Goal: Task Accomplishment & Management: Complete application form

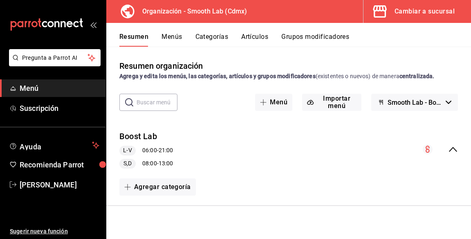
click at [341, 101] on button "Importar menú" at bounding box center [331, 102] width 59 height 17
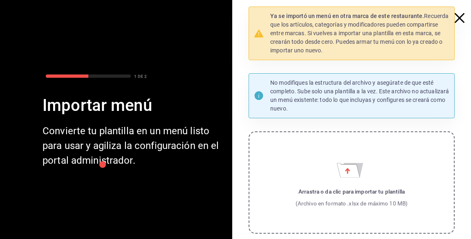
scroll to position [46, 0]
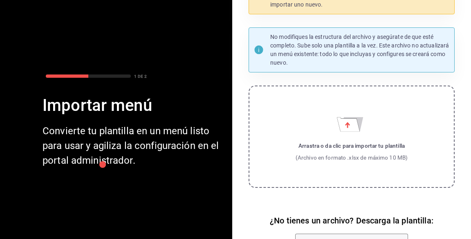
click at [370, 238] on button "Descargar plantilla en blanco" at bounding box center [351, 241] width 112 height 17
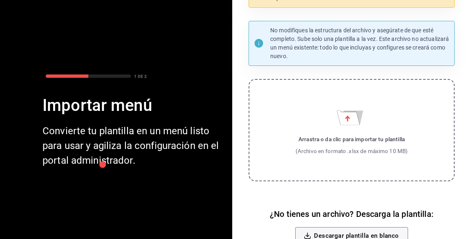
scroll to position [85, 0]
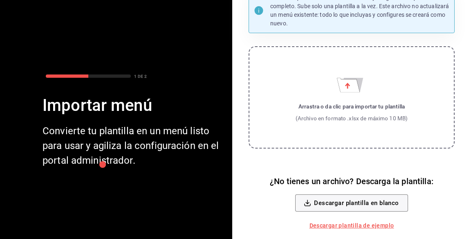
click at [373, 89] on label "Arrastra o da clic para importar tu plantilla (Archivo en formato .xlsx de máxi…" at bounding box center [352, 97] width 206 height 102
click at [0, 0] on input "Arrastra o da clic para importar tu plantilla (Archivo en formato .xlsx de máxi…" at bounding box center [0, 0] width 0 height 0
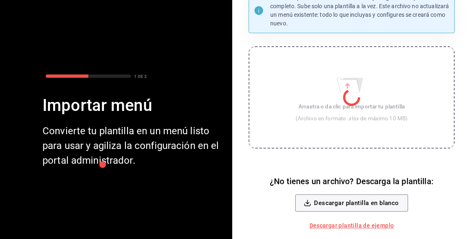
scroll to position [0, 0]
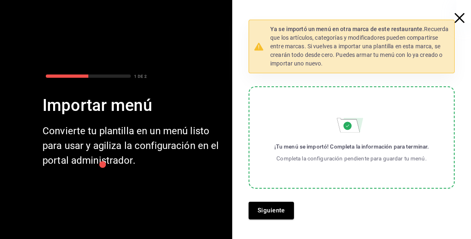
click at [273, 208] on button "Siguiente" at bounding box center [271, 210] width 45 height 17
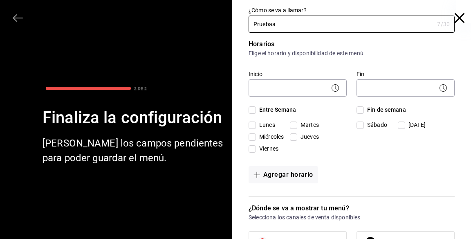
type input "Pruebaa"
click at [416, 63] on div "Fin ​" at bounding box center [401, 80] width 108 height 38
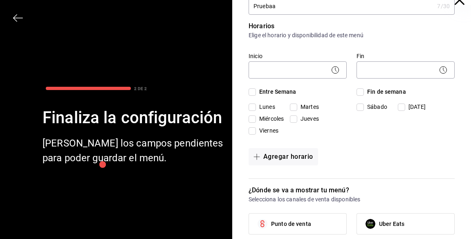
scroll to position [17, 0]
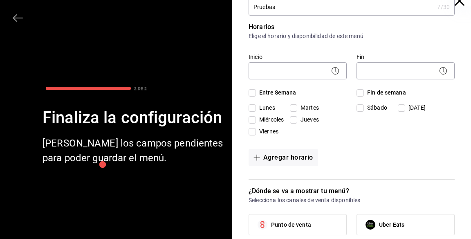
click at [254, 91] on input "Entre Semana" at bounding box center [252, 92] width 7 height 7
checkbox input "true"
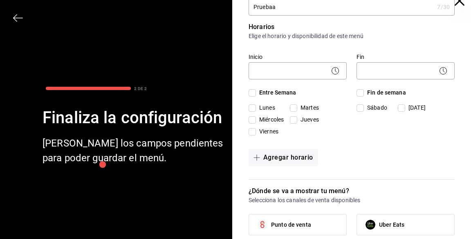
checkbox input "true"
click at [363, 92] on input "Fin de semana" at bounding box center [359, 92] width 7 height 7
checkbox input "true"
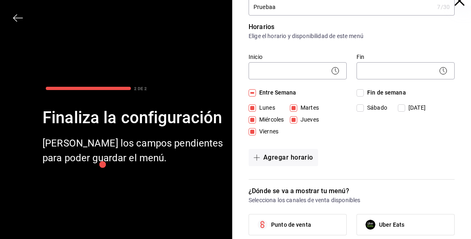
checkbox input "true"
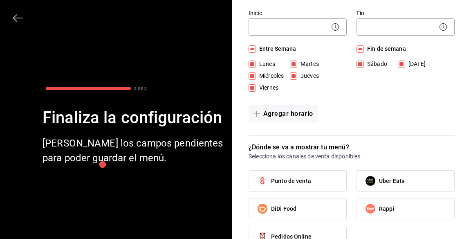
scroll to position [116, 0]
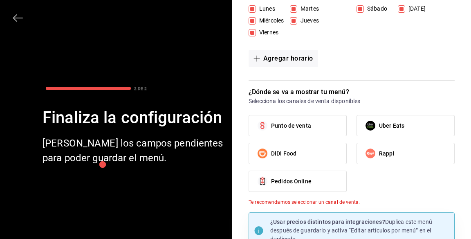
click at [319, 127] on label "Punto de venta" at bounding box center [297, 125] width 97 height 20
click at [271, 127] on input "Punto de venta" at bounding box center [262, 125] width 17 height 17
checkbox input "true"
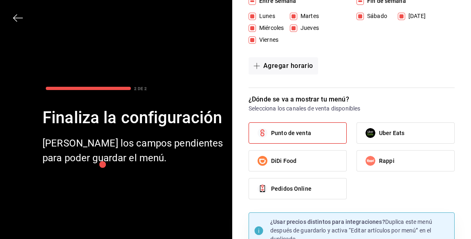
scroll to position [0, 0]
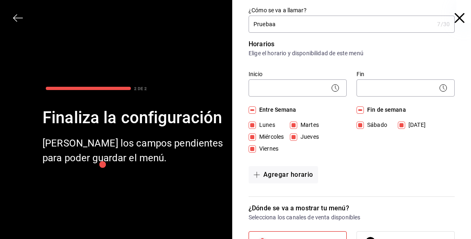
click at [299, 88] on body "Pregunta a Parrot AI Menú Suscripción Ayuda Recomienda Parrot [PERSON_NAME] Sug…" at bounding box center [235, 119] width 471 height 239
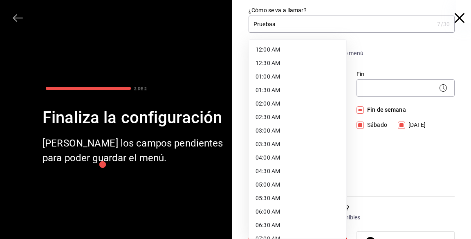
click at [296, 49] on li "12:00 AM" at bounding box center [297, 49] width 97 height 13
type input "00:00"
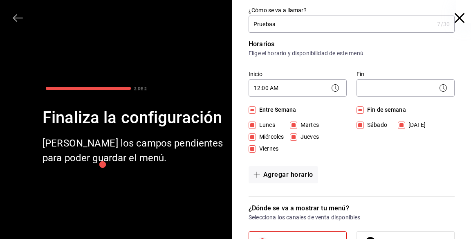
click at [398, 95] on body "Pregunta a Parrot AI Menú Suscripción Ayuda Recomienda Parrot [PERSON_NAME] Sug…" at bounding box center [235, 119] width 471 height 239
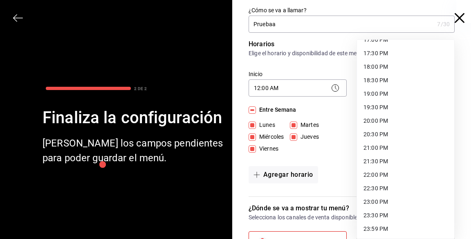
scroll to position [429, 0]
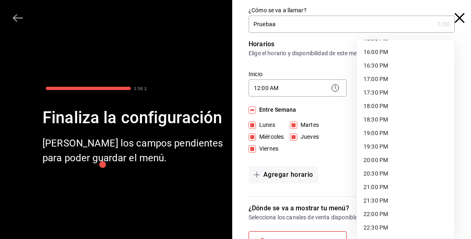
type input "23:59"
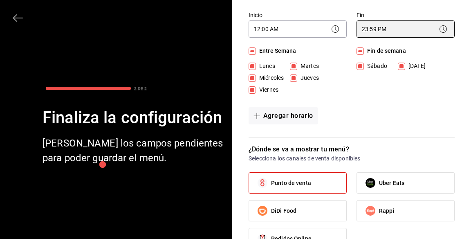
scroll to position [109, 0]
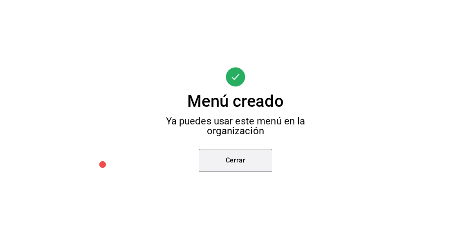
click at [242, 172] on button "Cerrar" at bounding box center [236, 160] width 74 height 23
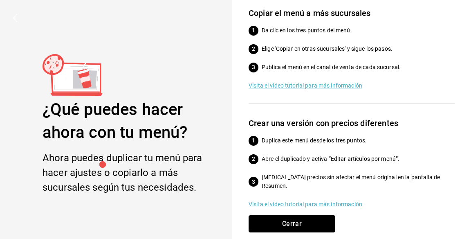
click at [308, 232] on button "Cerrar" at bounding box center [292, 223] width 87 height 17
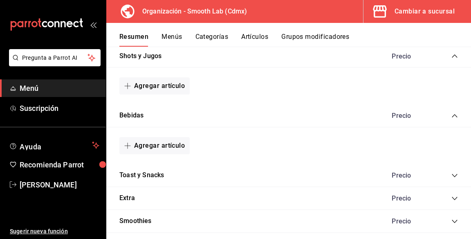
scroll to position [182, 0]
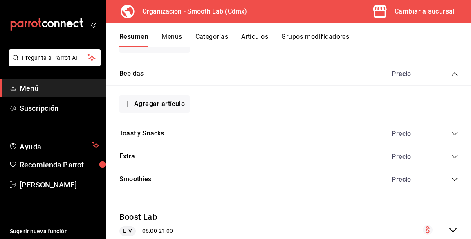
click at [451, 131] on icon "collapse-category-row" at bounding box center [454, 133] width 7 height 7
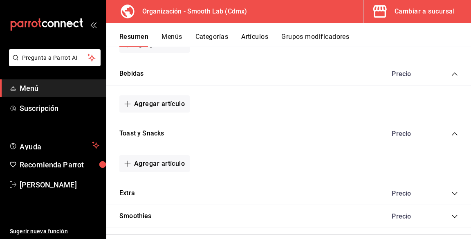
click at [455, 133] on icon "collapse-category-row" at bounding box center [454, 133] width 7 height 7
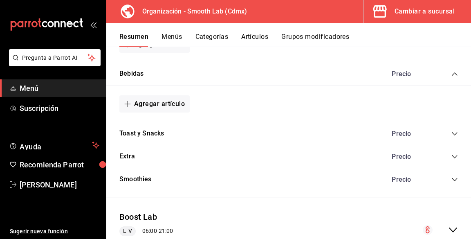
click at [455, 179] on icon "collapse-category-row" at bounding box center [454, 179] width 7 height 7
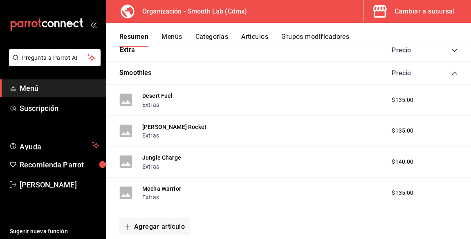
scroll to position [292, 0]
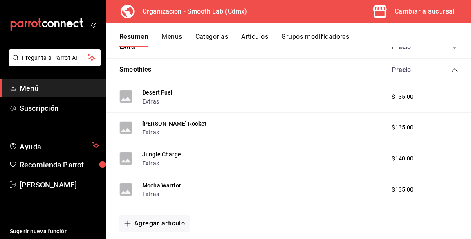
click at [413, 185] on div "$135.00" at bounding box center [409, 189] width 52 height 9
click at [180, 35] on button "Menús" at bounding box center [171, 40] width 20 height 14
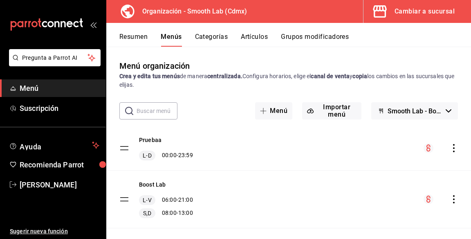
click at [242, 151] on div "Pruebaa L-D 00:00 - 23:59" at bounding box center [288, 148] width 365 height 44
click at [162, 149] on div "Pruebaa L-D 00:00 - 23:59" at bounding box center [166, 148] width 54 height 25
click at [157, 141] on button "Pruebaa" at bounding box center [150, 140] width 22 height 8
click at [155, 144] on button "Pruebaa" at bounding box center [150, 140] width 22 height 8
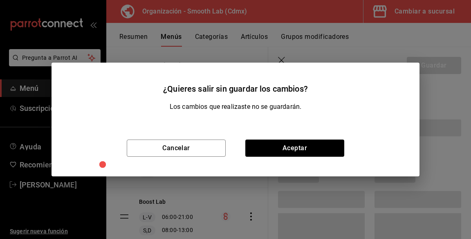
click at [157, 150] on div "Cancelar Aceptar" at bounding box center [236, 148] width 368 height 56
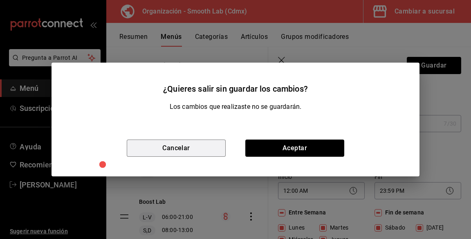
click at [210, 157] on button "Cancelar" at bounding box center [176, 147] width 99 height 17
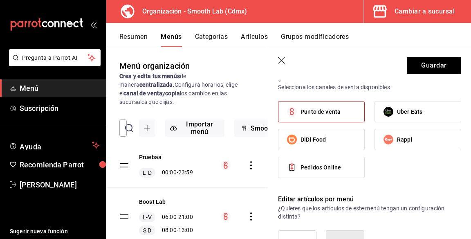
scroll to position [434, 0]
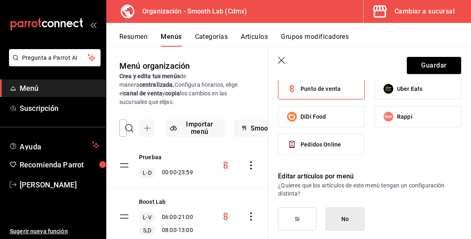
click at [282, 63] on icon "button" at bounding box center [282, 61] width 8 height 8
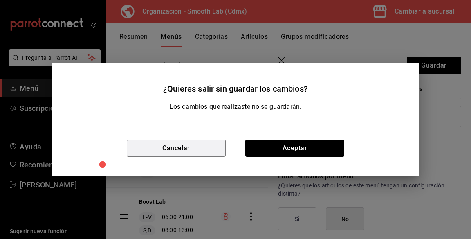
click at [209, 157] on button "Cancelar" at bounding box center [176, 147] width 99 height 17
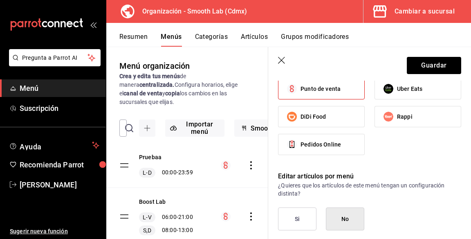
click at [211, 39] on button "Categorías" at bounding box center [211, 40] width 33 height 14
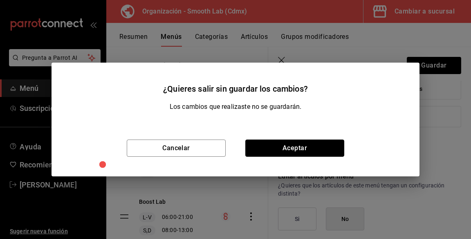
click at [284, 157] on button "Aceptar" at bounding box center [294, 147] width 99 height 17
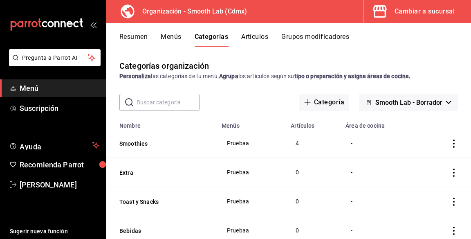
click at [254, 147] on td "Pruebaa" at bounding box center [251, 143] width 69 height 29
click at [260, 37] on button "Artículos" at bounding box center [254, 40] width 27 height 14
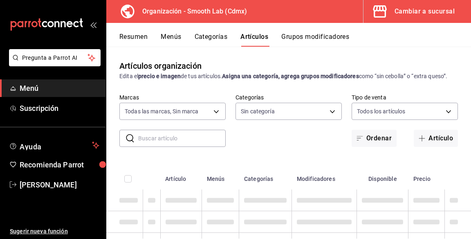
type input "43b18f3e-1ce4-4a2a-9044-325735f74df3"
type input "1e5a2cf3-9bb4-409f-a4b1-170f77e1bdc7,15320eb0-f3ea-4745-aa71-a00d6bcf0736,59012…"
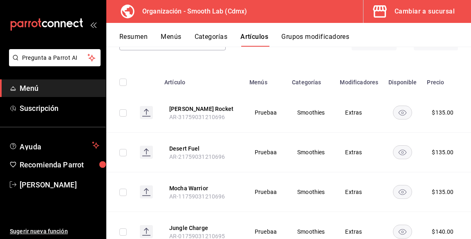
scroll to position [41, 0]
